Goal: Information Seeking & Learning: Compare options

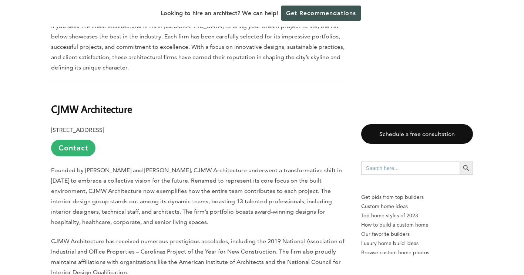
scroll to position [518, 0]
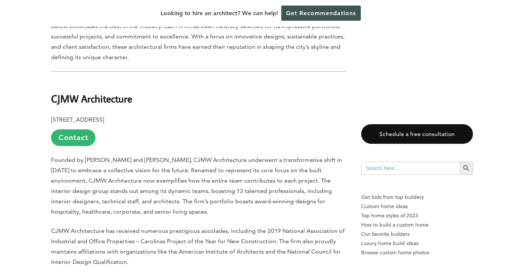
click at [77, 92] on b "CJMW Architecture" at bounding box center [91, 98] width 81 height 13
copy div "CJMW Architecture"
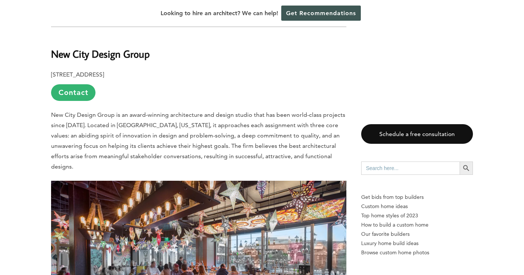
scroll to position [1481, 0]
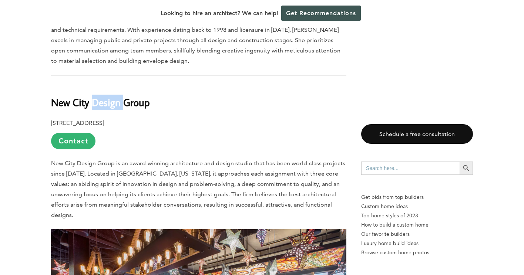
click at [100, 96] on b "New City Design Group" at bounding box center [100, 102] width 99 height 13
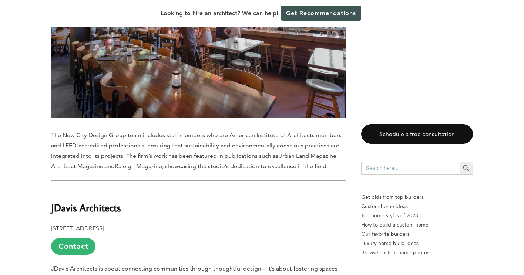
click at [201, 132] on span "The New City Design Group team includes staff members who are American Institut…" at bounding box center [196, 146] width 291 height 28
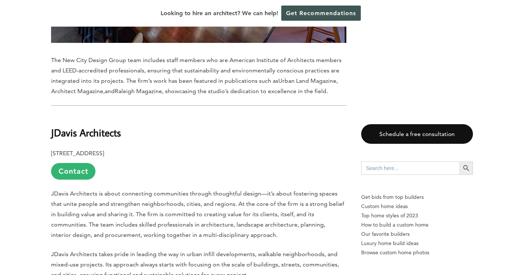
scroll to position [1851, 0]
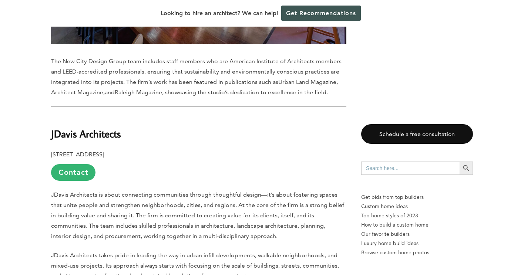
click at [97, 127] on b "JDavis Architects" at bounding box center [86, 133] width 70 height 13
copy div "JDavis Architects"
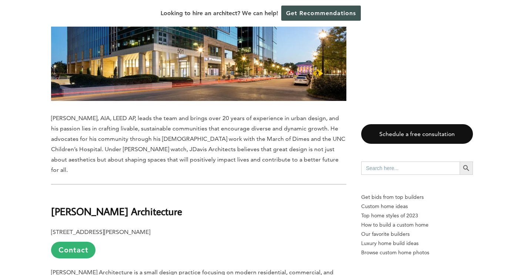
scroll to position [2258, 0]
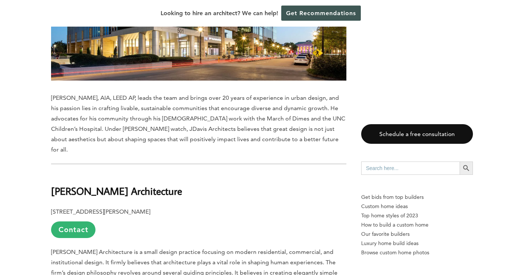
click at [113, 185] on b "[PERSON_NAME] Architecture" at bounding box center [116, 191] width 131 height 13
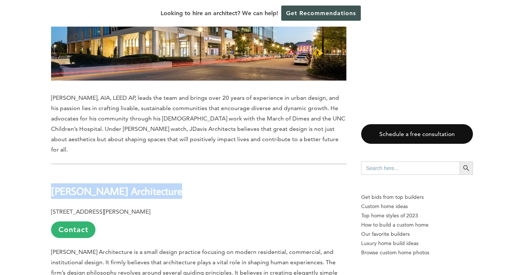
click at [113, 185] on b "[PERSON_NAME] Architecture" at bounding box center [116, 191] width 131 height 13
copy div "[PERSON_NAME] Architecture"
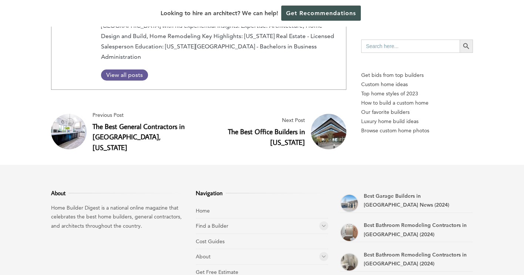
scroll to position [4294, 0]
